Goal: Find specific page/section: Find specific page/section

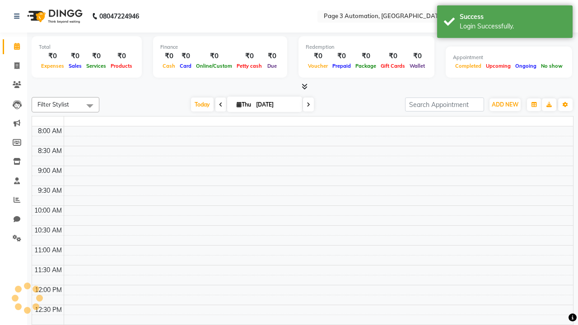
select select "en"
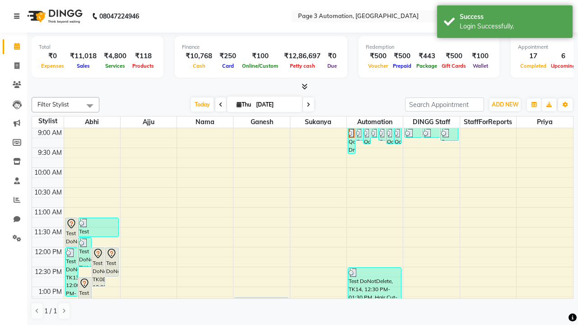
click at [19, 16] on icon at bounding box center [16, 16] width 5 height 6
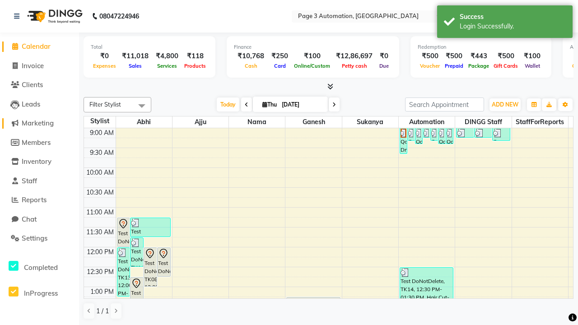
click at [39, 123] on span "Marketing" at bounding box center [38, 123] width 32 height 9
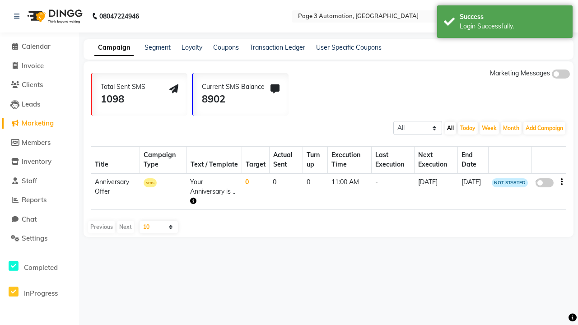
click at [114, 47] on link "Campaign" at bounding box center [113, 48] width 39 height 16
click at [157, 47] on link "Segment" at bounding box center [157, 47] width 26 height 8
